Goal: Task Accomplishment & Management: Manage account settings

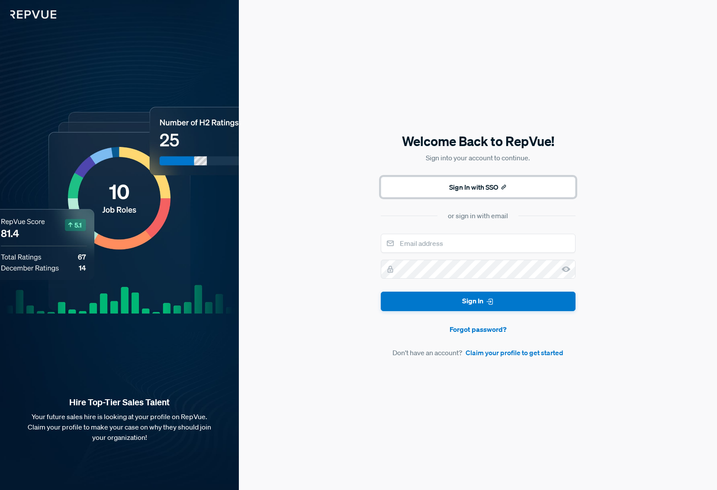
click at [490, 186] on button "Sign In with SSO" at bounding box center [478, 187] width 195 height 21
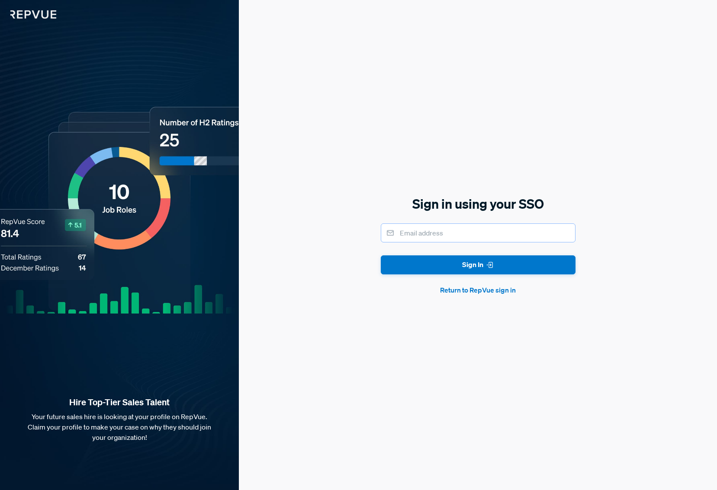
click at [444, 234] on input "email" at bounding box center [478, 233] width 195 height 19
type input "mykel@brex.com"
click at [446, 263] on button "Sign In" at bounding box center [478, 265] width 195 height 19
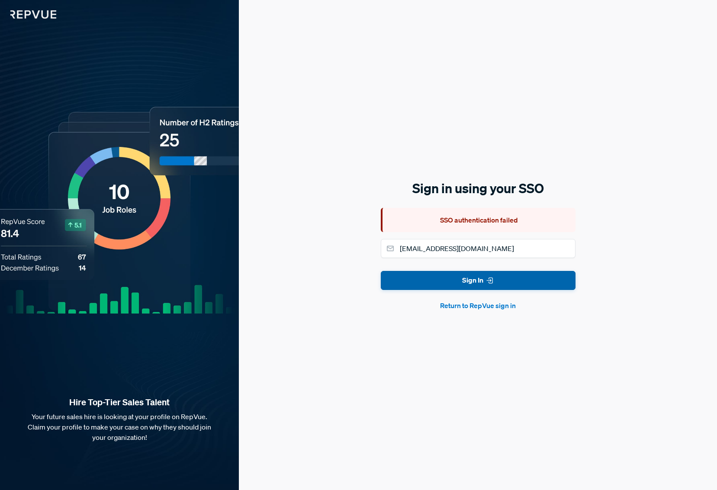
click at [471, 283] on button "Sign In" at bounding box center [478, 280] width 195 height 19
click at [501, 308] on button "Return to RepVue sign in" at bounding box center [478, 306] width 195 height 10
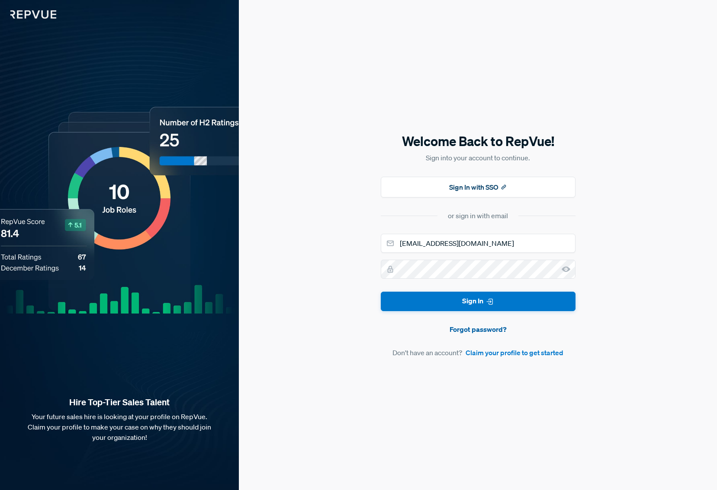
click at [491, 332] on link "Forgot password?" at bounding box center [478, 329] width 195 height 10
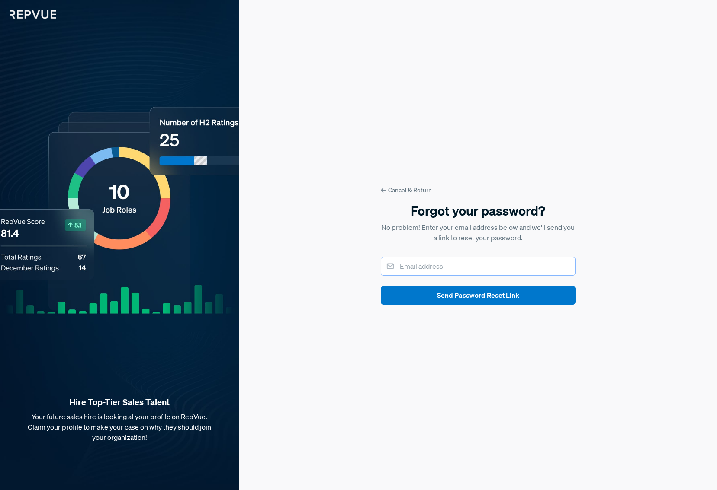
click at [424, 266] on input "email" at bounding box center [478, 266] width 195 height 19
type input "mykel@brex.com"
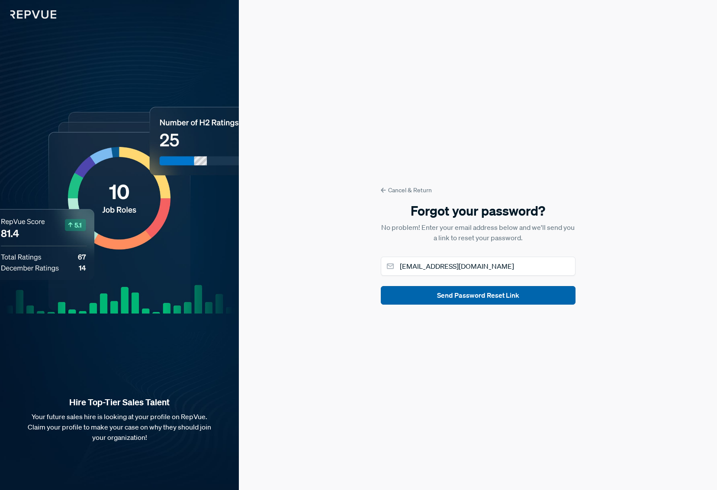
click at [448, 298] on button "Send Password Reset Link" at bounding box center [478, 295] width 195 height 19
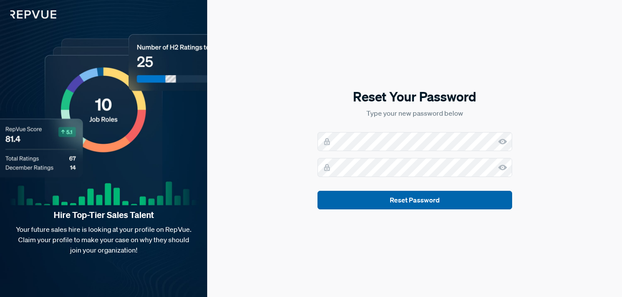
click at [432, 203] on button "Reset Password" at bounding box center [414, 200] width 195 height 19
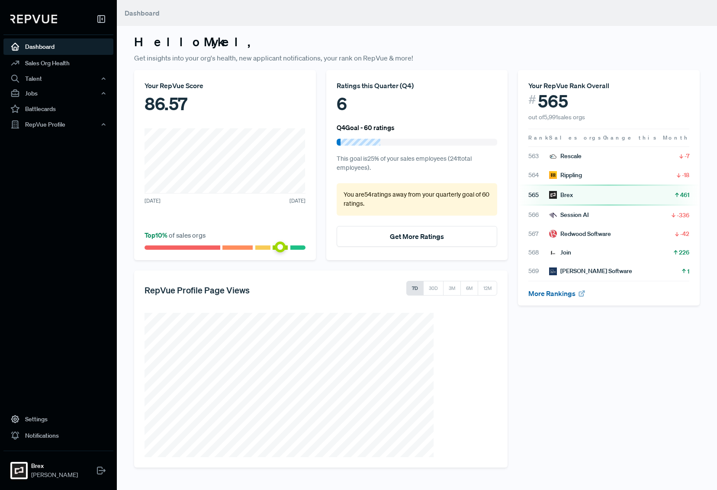
click at [544, 292] on link "More Rankings" at bounding box center [556, 293] width 57 height 9
click at [556, 294] on link "More Rankings" at bounding box center [556, 293] width 57 height 9
click at [282, 246] on span at bounding box center [280, 247] width 11 height 11
